Goal: Task Accomplishment & Management: Manage account settings

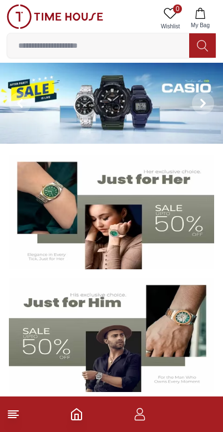
click at [168, 91] on img at bounding box center [111, 103] width 223 height 81
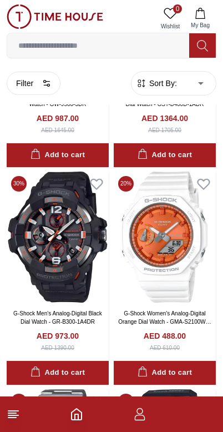
scroll to position [1358, 0]
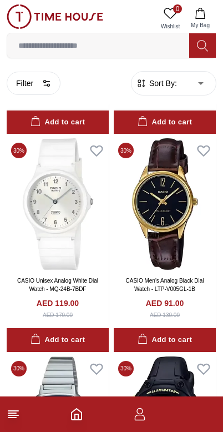
scroll to position [4008, 0]
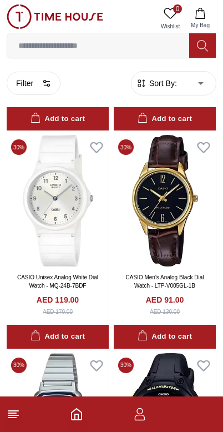
click at [152, 213] on img at bounding box center [165, 201] width 102 height 132
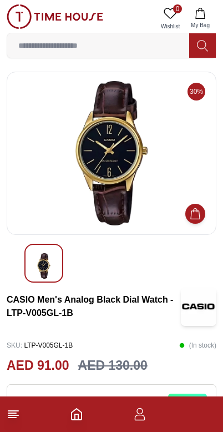
click at [87, 411] on footer at bounding box center [111, 414] width 223 height 36
click at [79, 411] on icon "Home" at bounding box center [77, 414] width 10 height 11
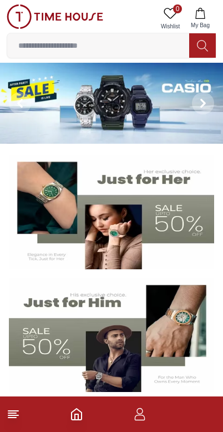
click at [159, 110] on img at bounding box center [111, 103] width 223 height 81
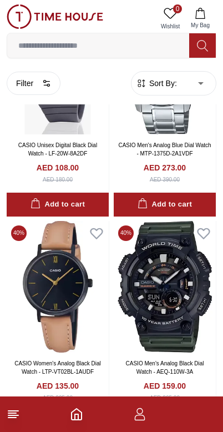
scroll to position [5014, 0]
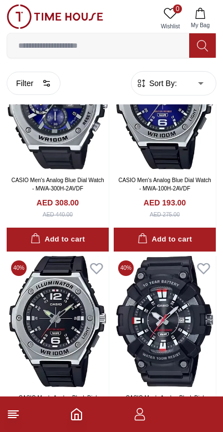
scroll to position [7594, 0]
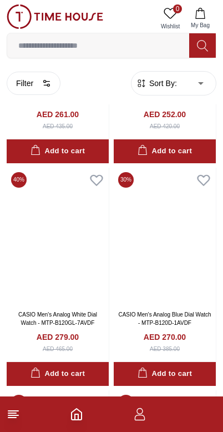
scroll to position [10558, 0]
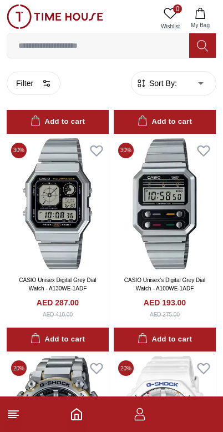
scroll to position [14901, 0]
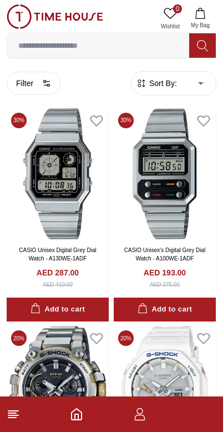
scroll to position [14891, 0]
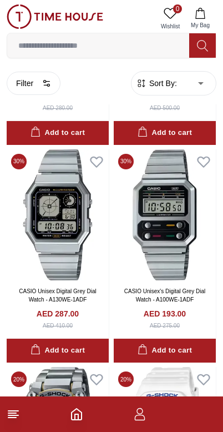
click at [47, 203] on img at bounding box center [58, 215] width 102 height 132
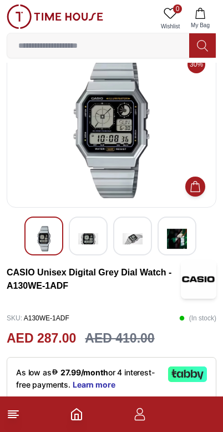
scroll to position [29, 0]
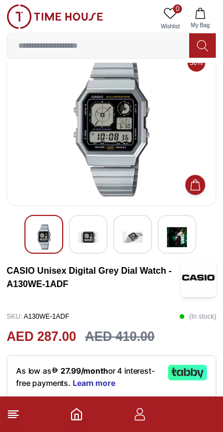
click at [85, 236] on img at bounding box center [88, 237] width 20 height 26
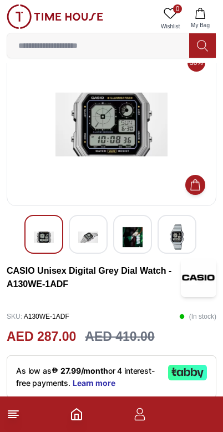
click at [88, 238] on img at bounding box center [88, 237] width 20 height 26
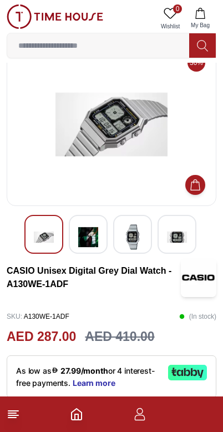
click at [128, 235] on img at bounding box center [133, 237] width 20 height 26
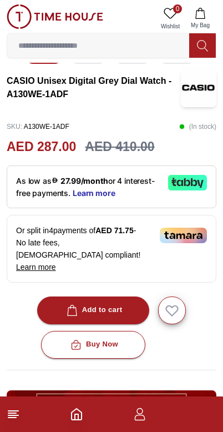
scroll to position [220, 0]
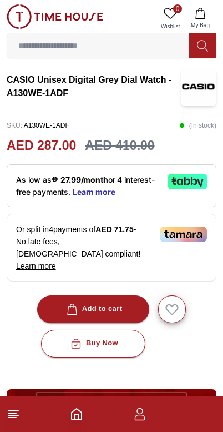
click at [9, 418] on line at bounding box center [12, 418] width 8 height 0
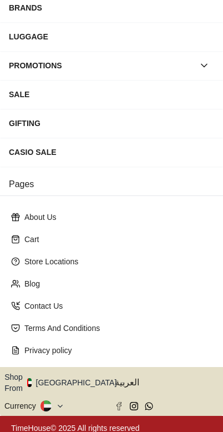
scroll to position [164, 0]
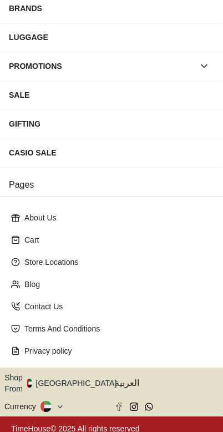
click at [121, 383] on icon "button" at bounding box center [123, 383] width 4 height 8
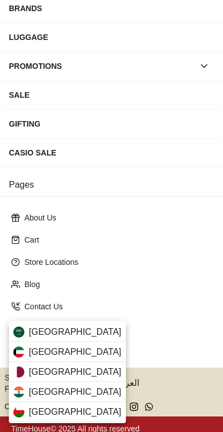
click at [91, 334] on div "[GEOGRAPHIC_DATA]" at bounding box center [67, 332] width 117 height 20
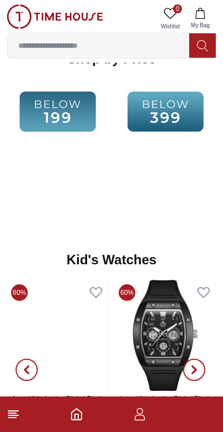
scroll to position [1539, 0]
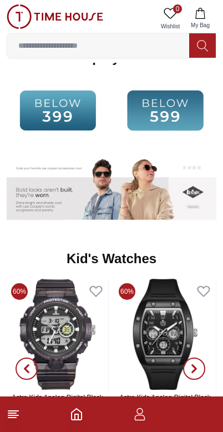
click at [18, 404] on footer at bounding box center [111, 414] width 223 height 36
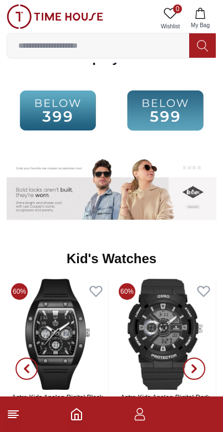
click at [19, 414] on icon at bounding box center [13, 414] width 13 height 13
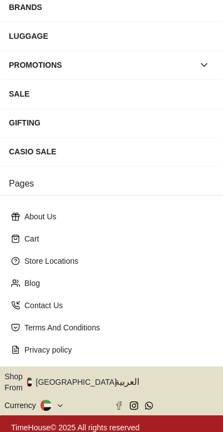
scroll to position [164, 0]
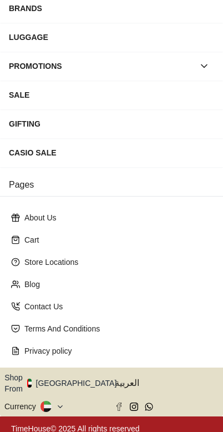
click at [121, 381] on icon "button" at bounding box center [123, 383] width 4 height 8
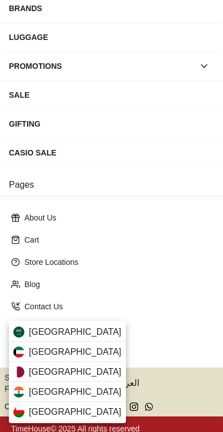
click at [88, 328] on div "[GEOGRAPHIC_DATA]" at bounding box center [67, 332] width 117 height 20
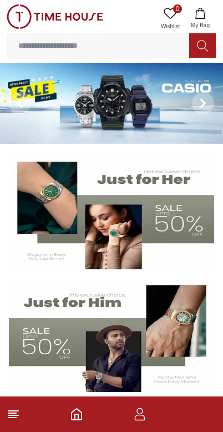
click at [57, 47] on input at bounding box center [98, 45] width 182 height 22
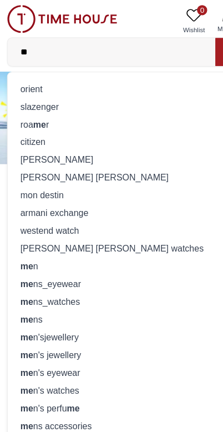
type input "*"
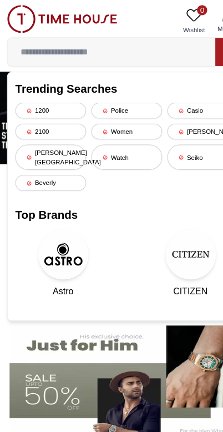
click at [105, 97] on div "Police" at bounding box center [112, 97] width 62 height 14
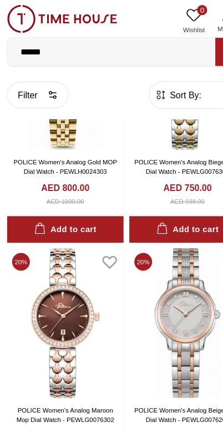
scroll to position [131, 0]
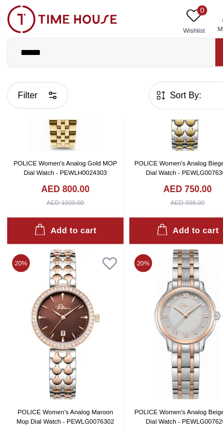
click at [67, 52] on input "******" at bounding box center [98, 45] width 182 height 22
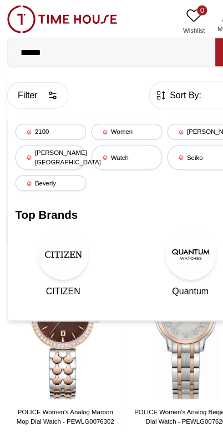
scroll to position [63, 0]
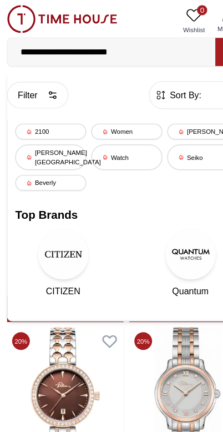
type input "**********"
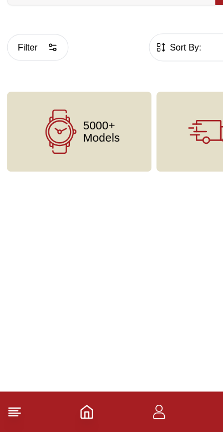
click at [142, 408] on icon "button" at bounding box center [139, 414] width 13 height 13
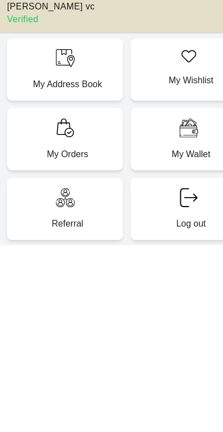
click at [46, 87] on div "My Address Book" at bounding box center [58, 114] width 102 height 54
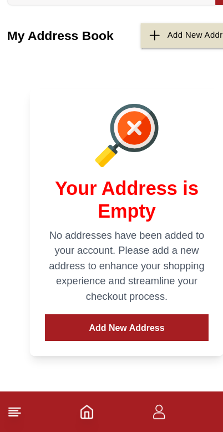
click at [137, 329] on button "Add New Address" at bounding box center [111, 340] width 143 height 23
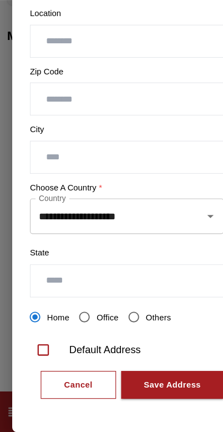
scroll to position [200, 0]
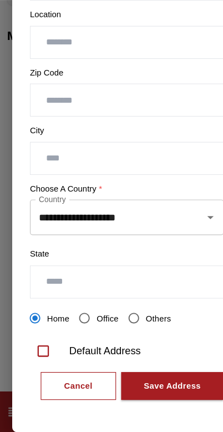
click at [183, 237] on icon "Open" at bounding box center [184, 243] width 13 height 13
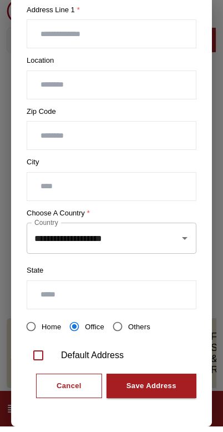
click at [188, 237] on icon "Open" at bounding box center [184, 243] width 13 height 13
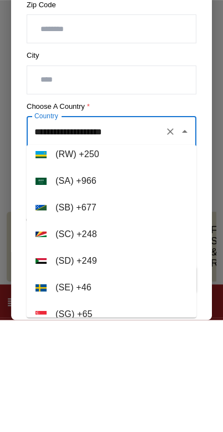
scroll to position [5071, 0]
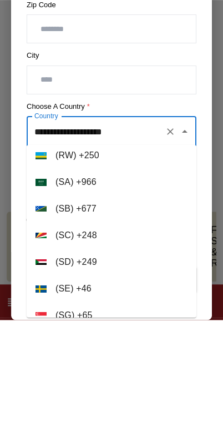
click at [104, 281] on li "( SA ) + 966" at bounding box center [112, 294] width 170 height 27
type input "**********"
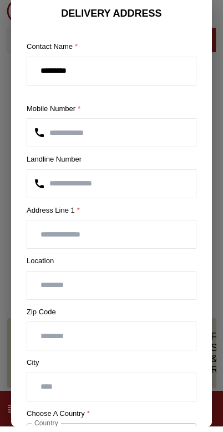
scroll to position [0, 0]
click at [116, 285] on input "text" at bounding box center [111, 291] width 169 height 28
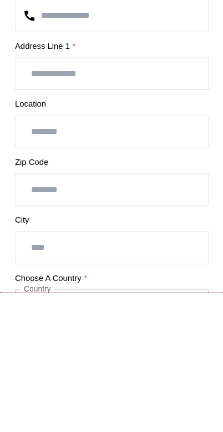
click at [120, 277] on input "text" at bounding box center [111, 291] width 169 height 28
click at [128, 277] on input "text" at bounding box center [111, 291] width 169 height 28
click at [132, 277] on input "text" at bounding box center [111, 291] width 169 height 28
click at [108, 328] on input "number" at bounding box center [111, 342] width 169 height 28
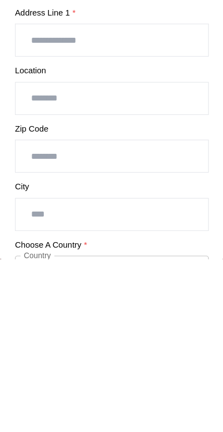
scroll to position [38, 0]
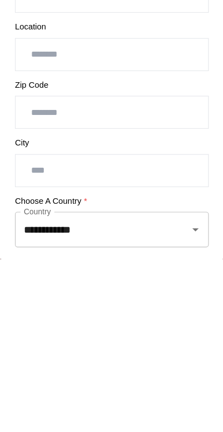
click at [154, 340] on input "text" at bounding box center [111, 354] width 169 height 28
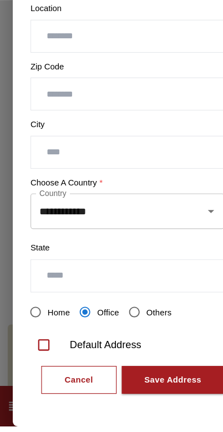
scroll to position [59, 0]
click at [77, 385] on div "Cancel" at bounding box center [69, 391] width 25 height 13
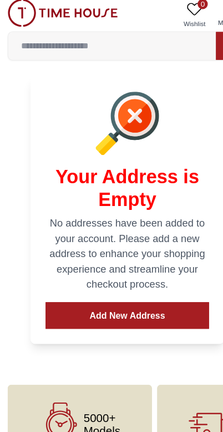
scroll to position [0, 0]
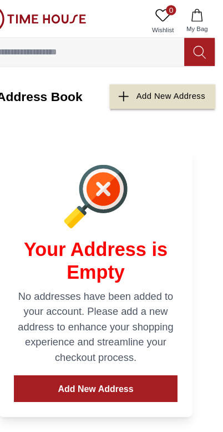
click at [147, 81] on div "Add New Address" at bounding box center [177, 84] width 61 height 13
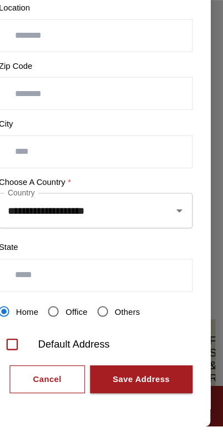
scroll to position [200, 0]
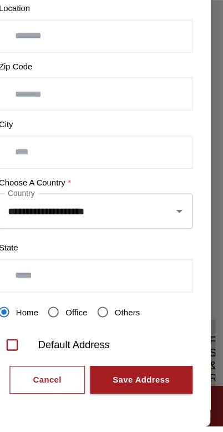
click at [57, 385] on div "Cancel" at bounding box center [69, 391] width 25 height 13
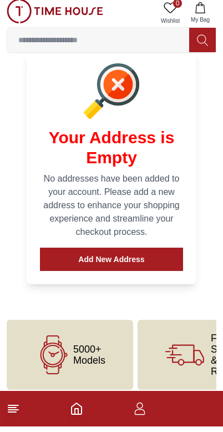
scroll to position [0, 0]
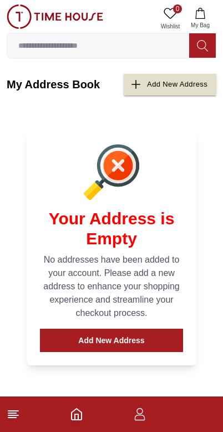
click at [12, 420] on icon at bounding box center [13, 414] width 13 height 13
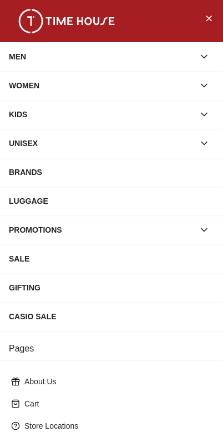
click at [214, 18] on button "Close Menu" at bounding box center [209, 18] width 18 height 18
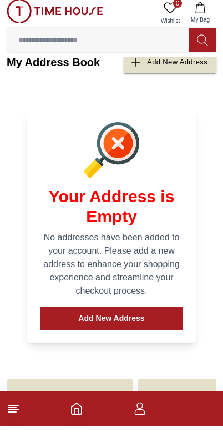
scroll to position [18, 0]
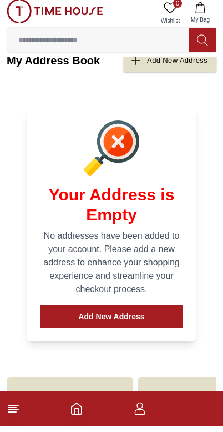
click at [152, 401] on footer at bounding box center [111, 414] width 223 height 36
click at [145, 415] on icon "button" at bounding box center [140, 418] width 11 height 6
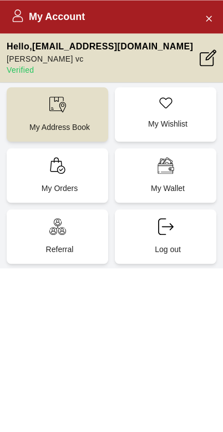
scroll to position [83, 0]
click at [208, 19] on icon "Close Account" at bounding box center [208, 18] width 9 height 14
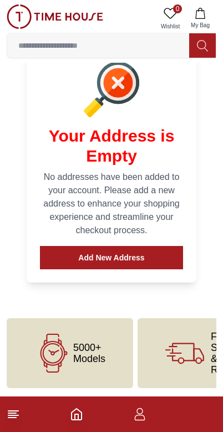
click at [144, 408] on icon "button" at bounding box center [139, 414] width 13 height 13
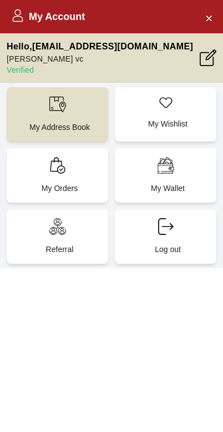
click at [173, 179] on div "My Wallet" at bounding box center [166, 175] width 102 height 54
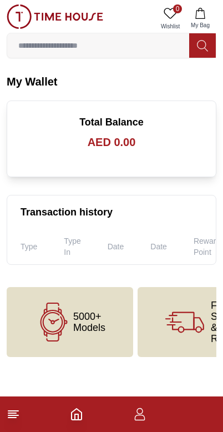
click at [19, 416] on icon at bounding box center [13, 414] width 13 height 13
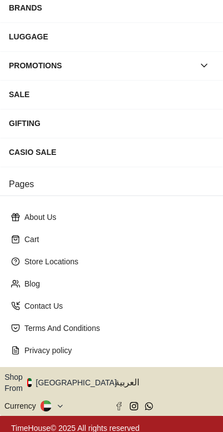
scroll to position [164, 0]
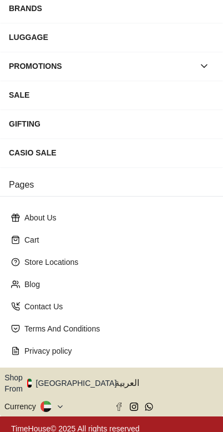
click at [122, 383] on icon "button" at bounding box center [123, 383] width 2 height 1
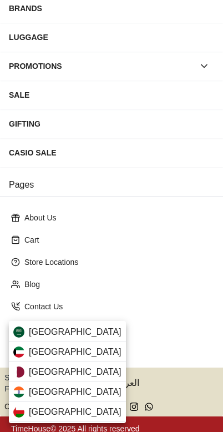
click at [94, 326] on div "[GEOGRAPHIC_DATA]" at bounding box center [67, 332] width 117 height 20
